Goal: Information Seeking & Learning: Learn about a topic

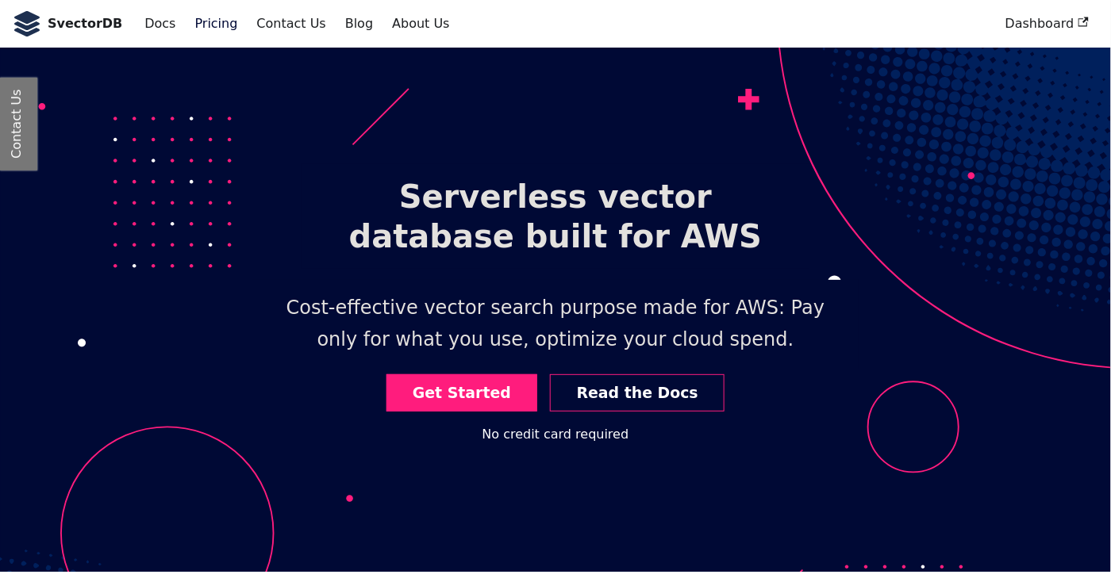
click at [186, 22] on link "Pricing" at bounding box center [217, 23] width 62 height 27
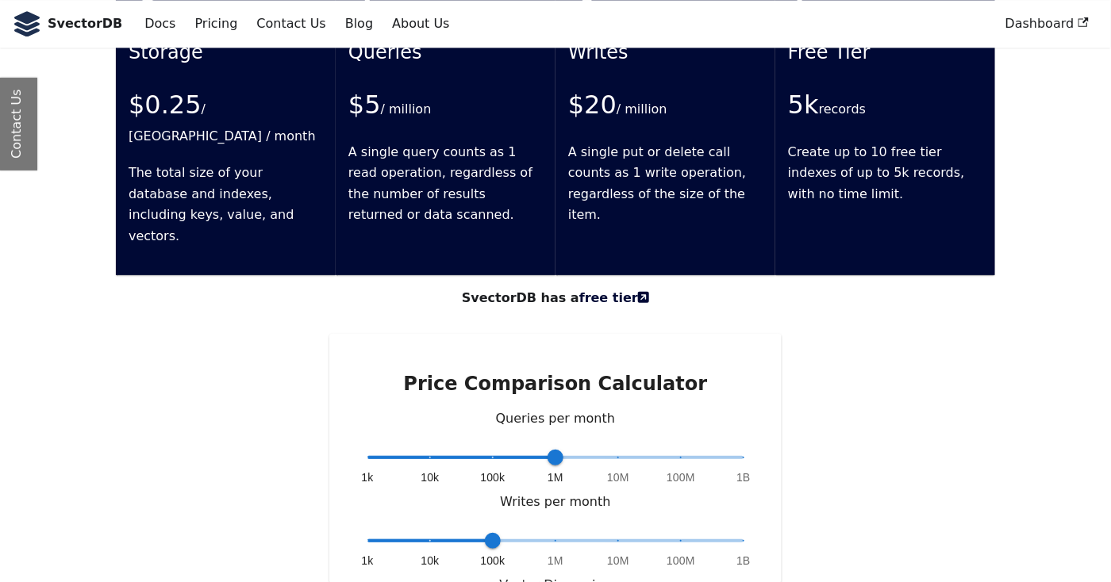
scroll to position [3191, 0]
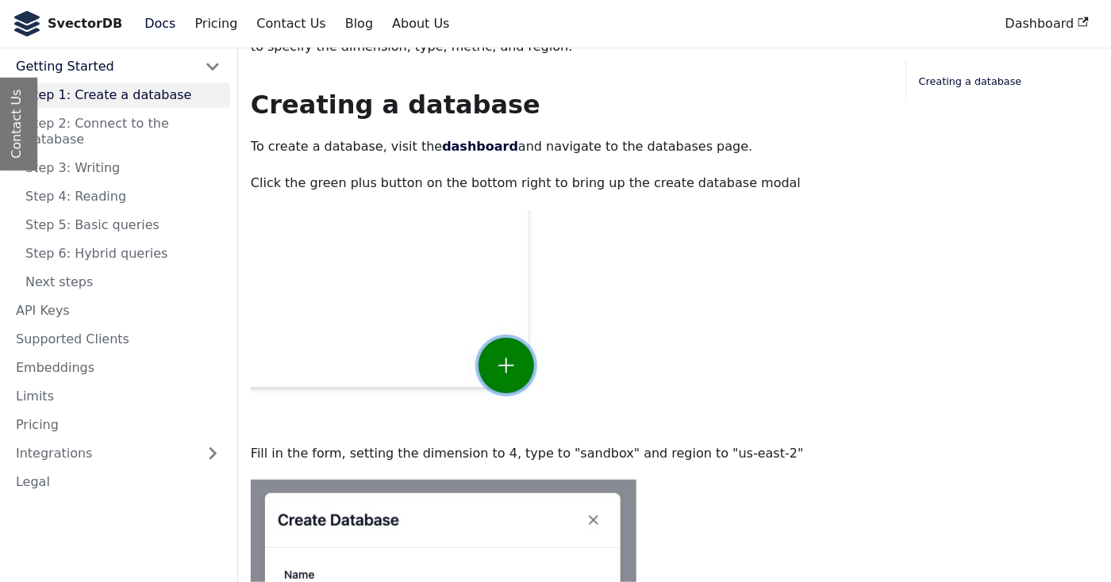
scroll to position [238, 0]
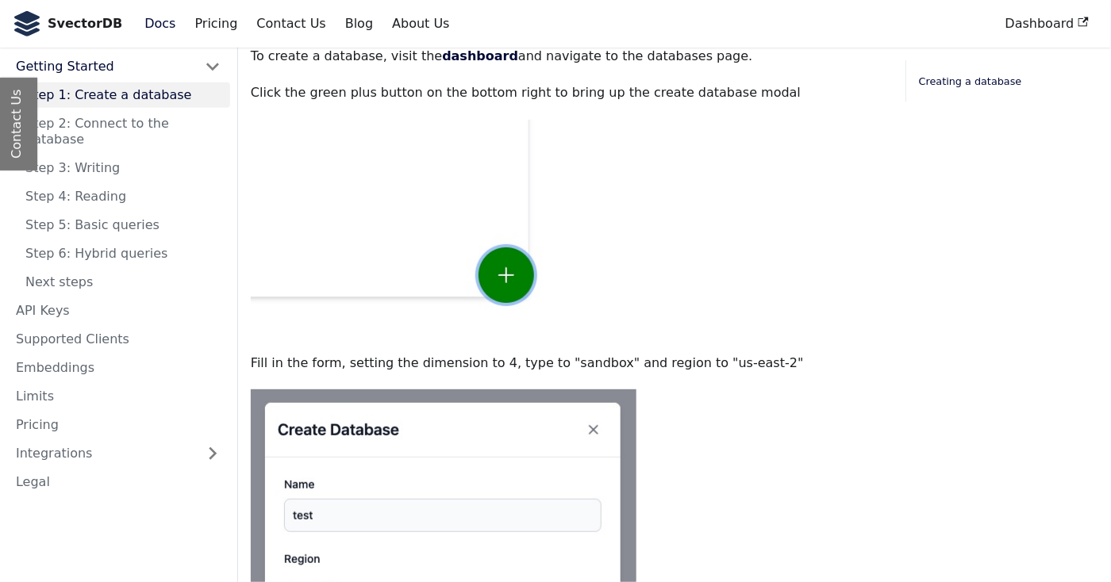
click at [517, 181] on img at bounding box center [406, 225] width 311 height 211
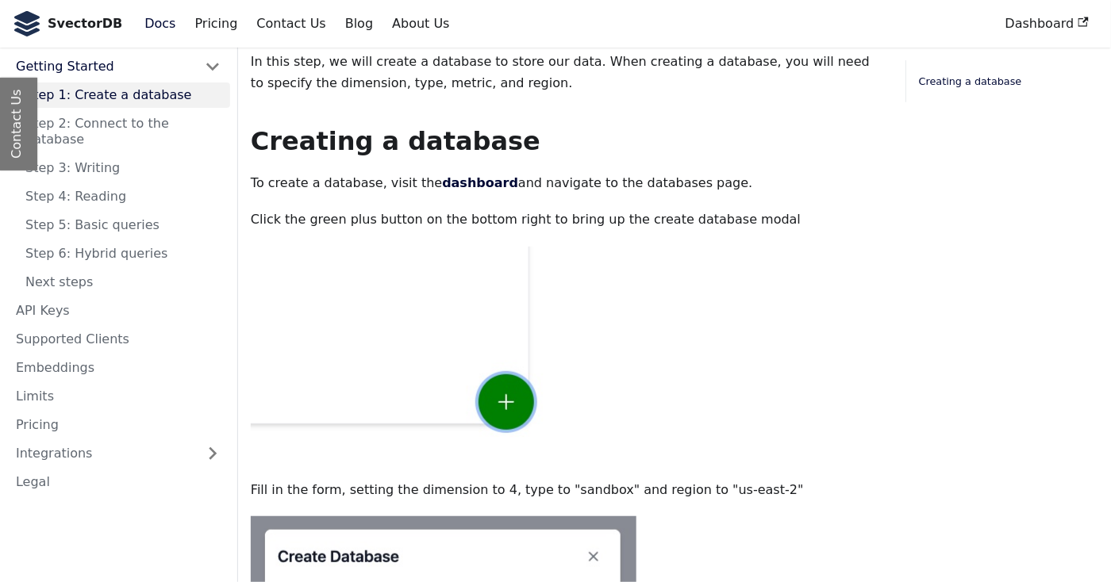
scroll to position [0, 0]
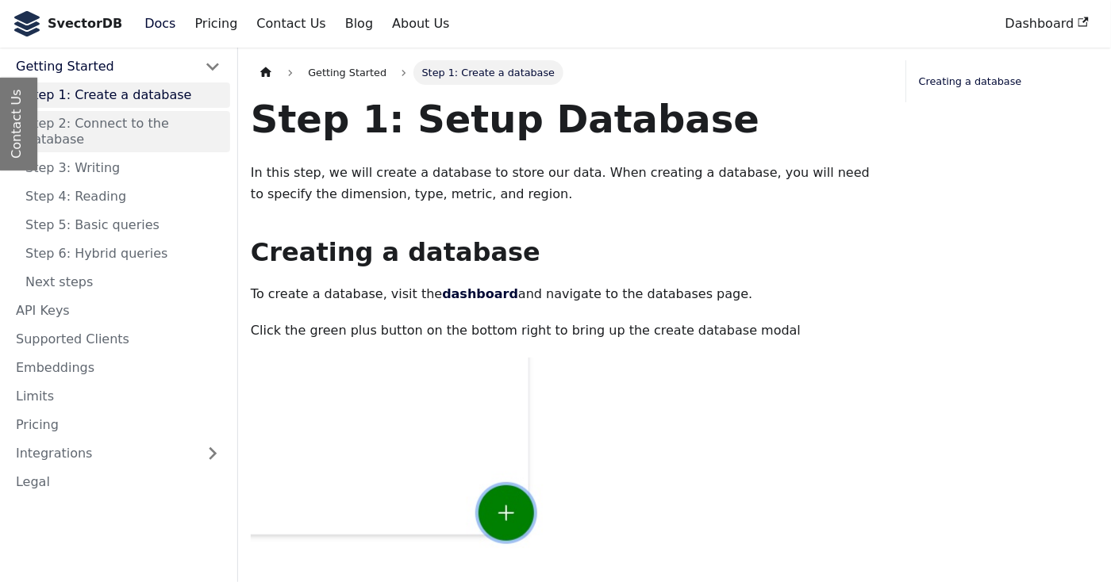
click at [124, 111] on link "Step 2: Connect to the database" at bounding box center [123, 131] width 214 height 41
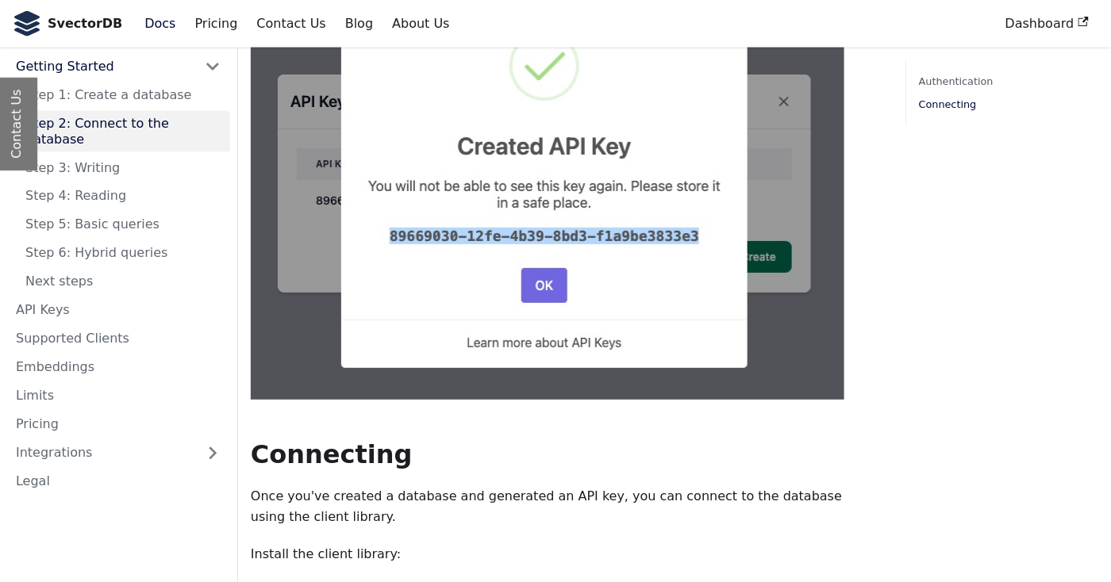
scroll to position [1031, 0]
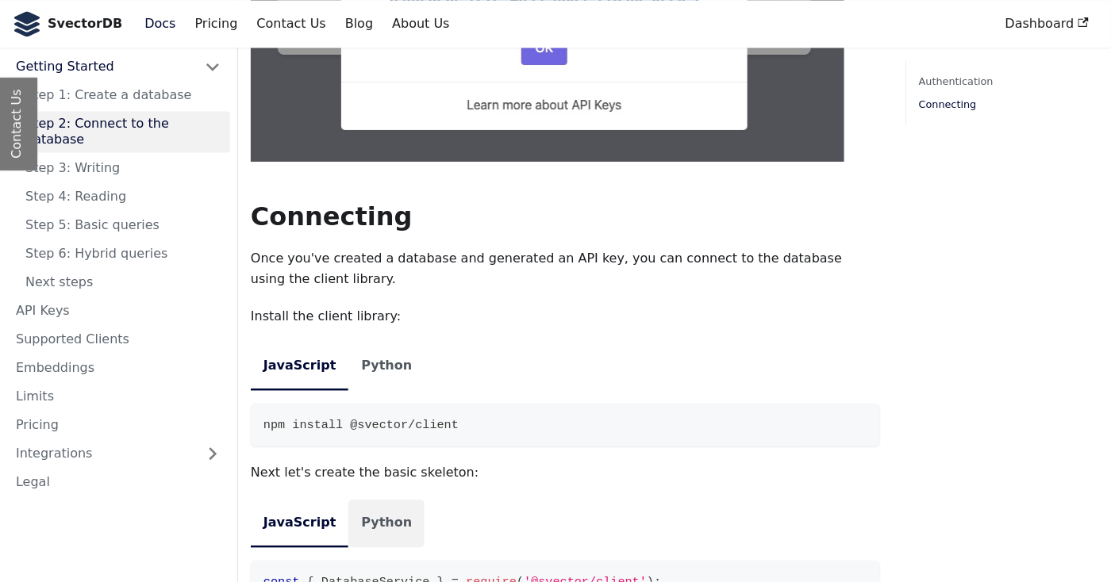
click at [348, 500] on li "Python" at bounding box center [386, 524] width 76 height 48
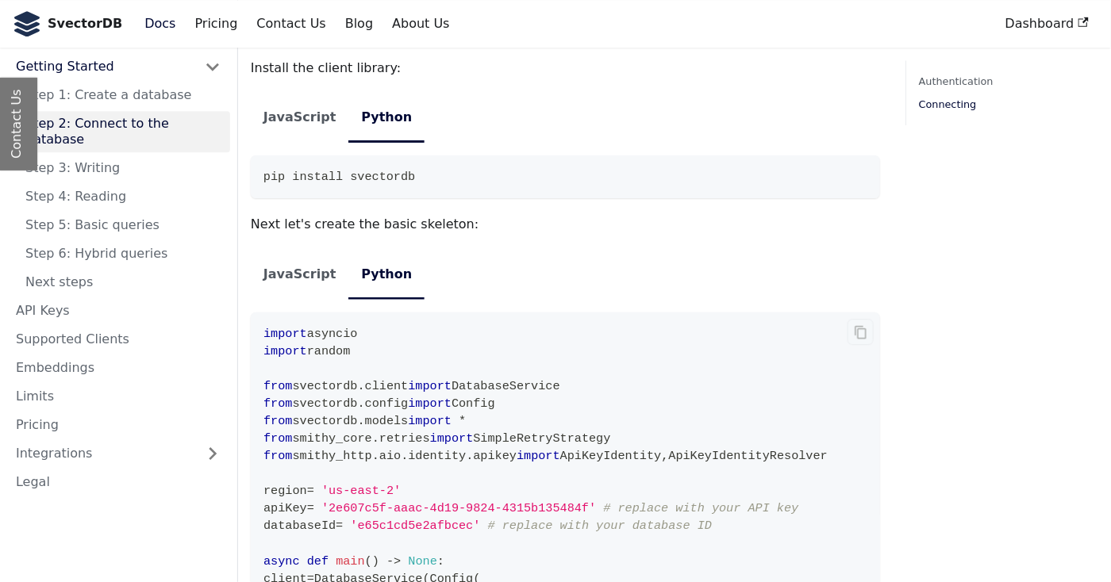
scroll to position [1318, 0]
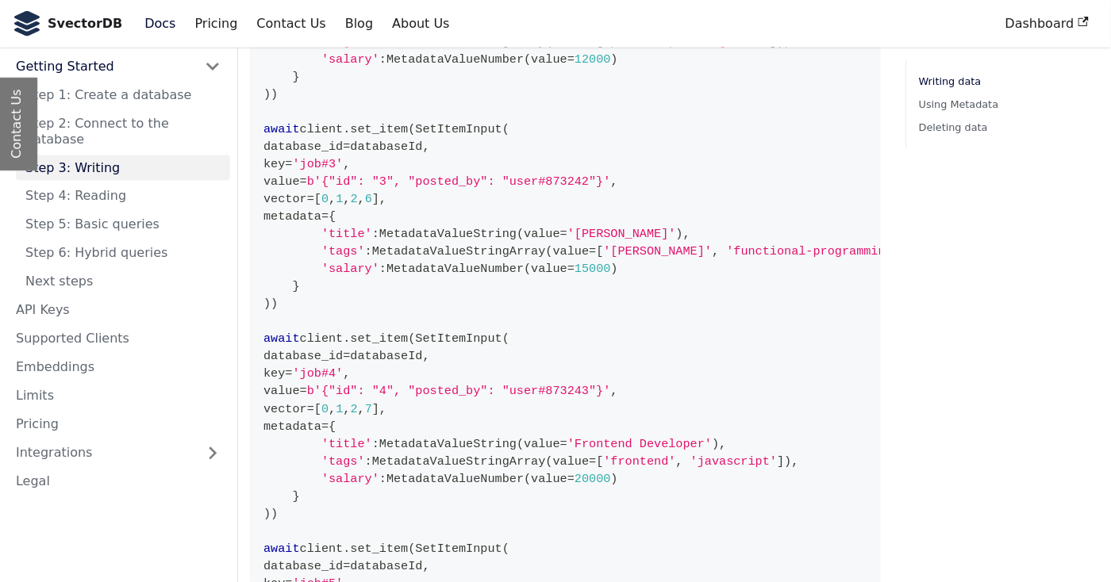
scroll to position [1199, 0]
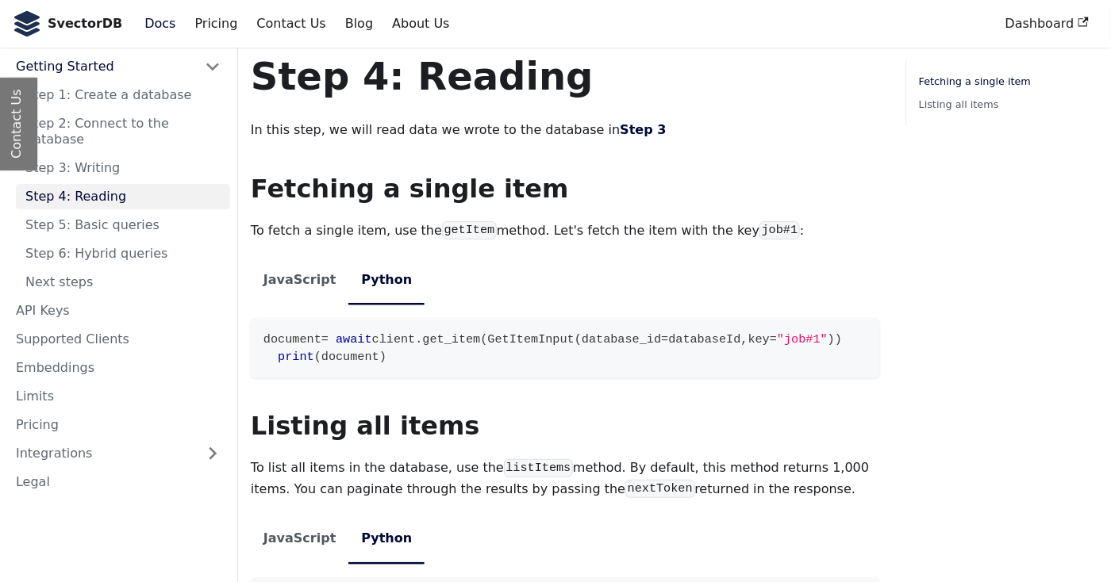
scroll to position [191, 0]
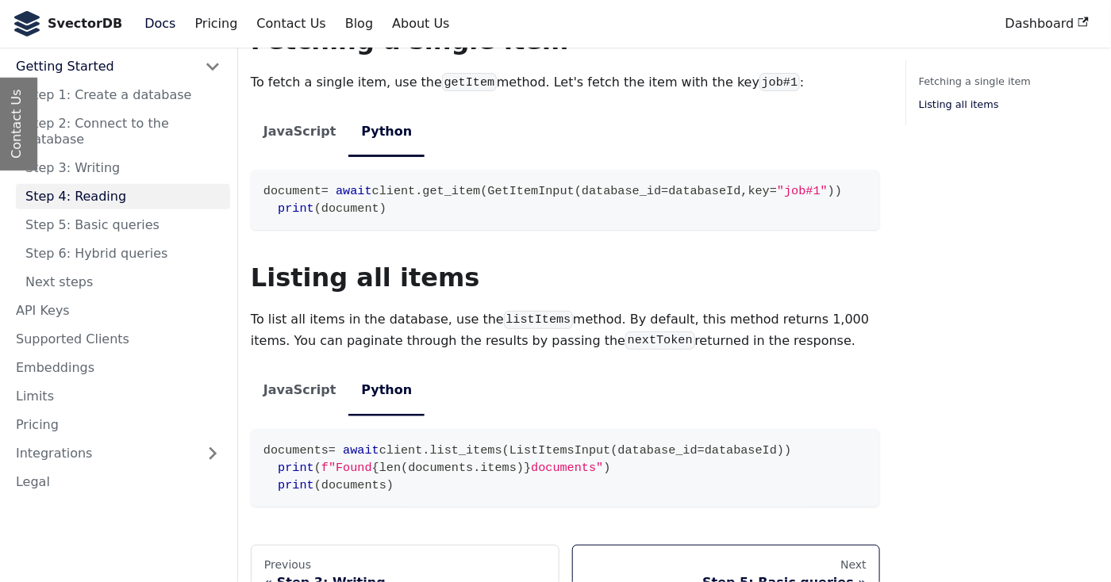
click at [803, 545] on link "Next Step 5: Basic queries" at bounding box center [726, 575] width 309 height 60
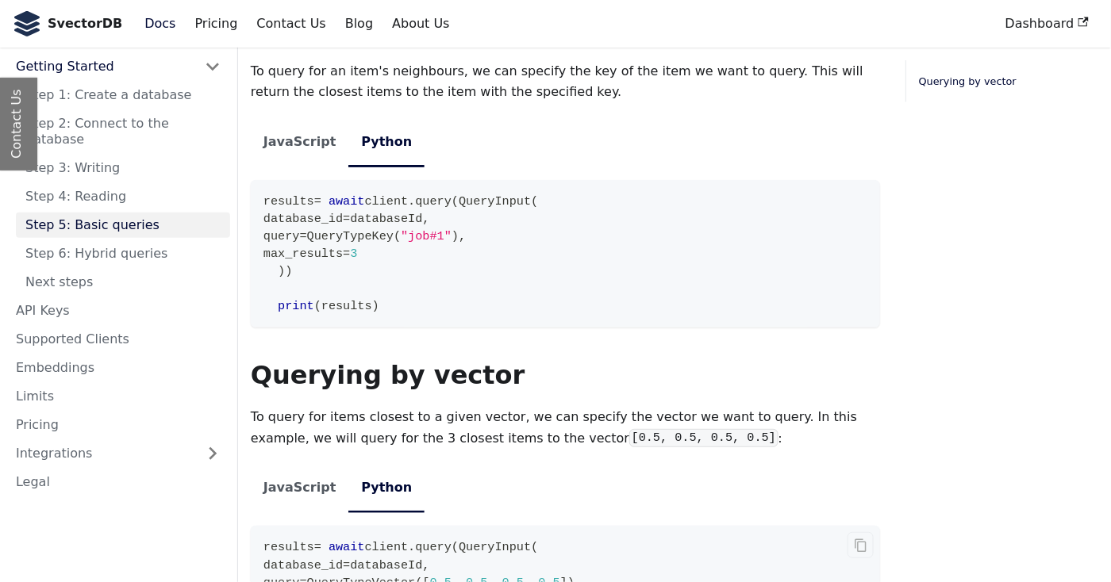
scroll to position [238, 0]
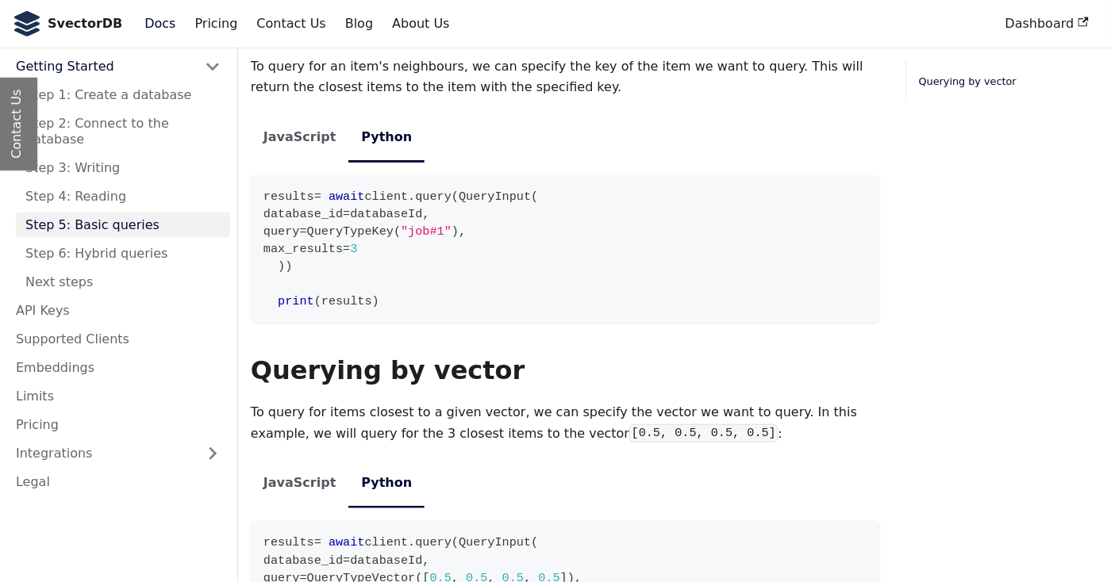
scroll to position [238, 0]
